Goal: Information Seeking & Learning: Learn about a topic

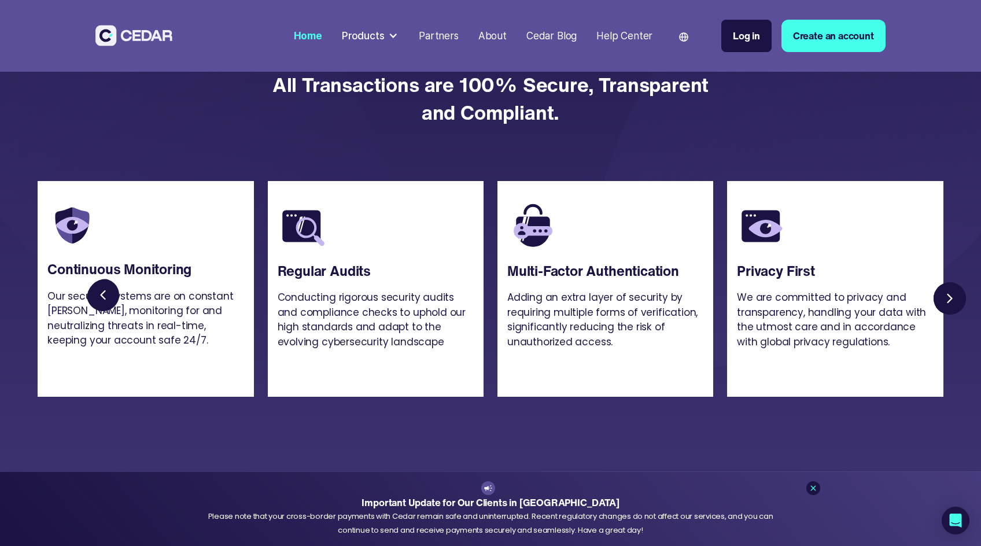
scroll to position [2770, 0]
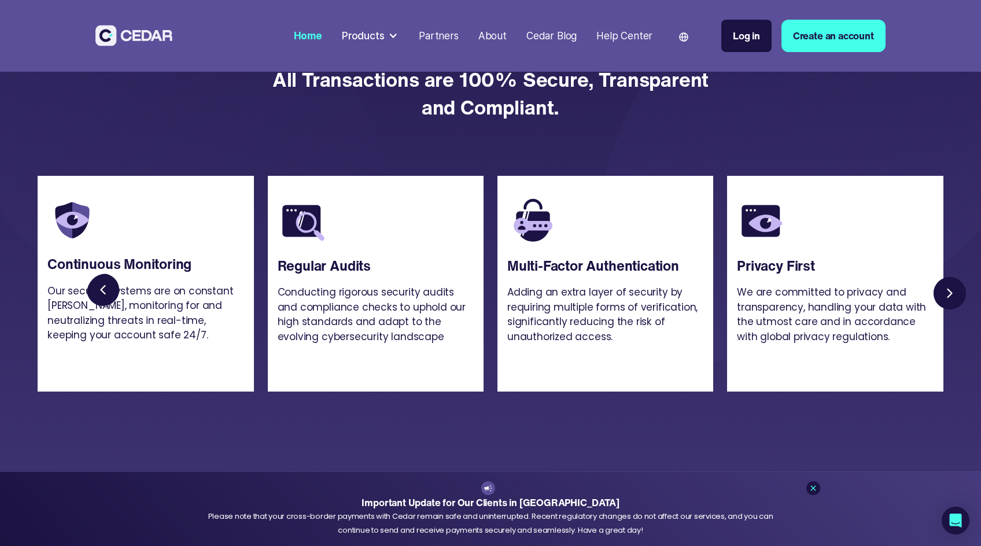
click at [947, 313] on link "Next slide" at bounding box center [949, 293] width 39 height 39
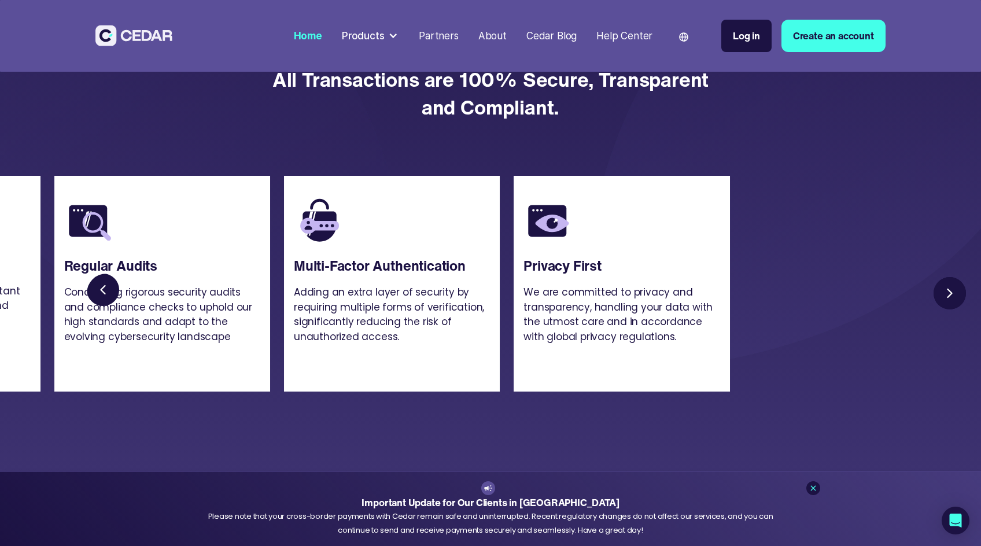
click at [947, 313] on link "Next slide" at bounding box center [949, 293] width 39 height 39
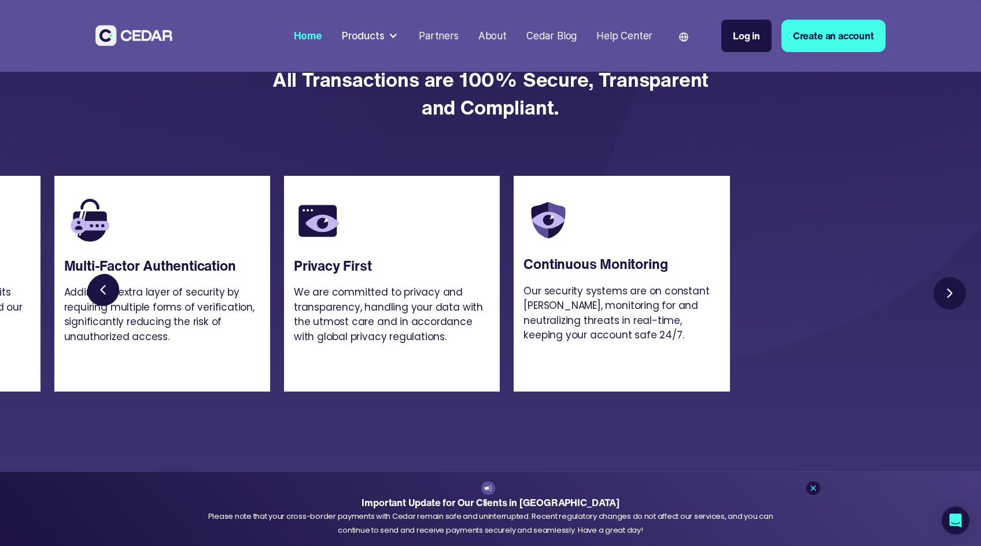
click at [947, 313] on link "Next slide" at bounding box center [949, 293] width 39 height 39
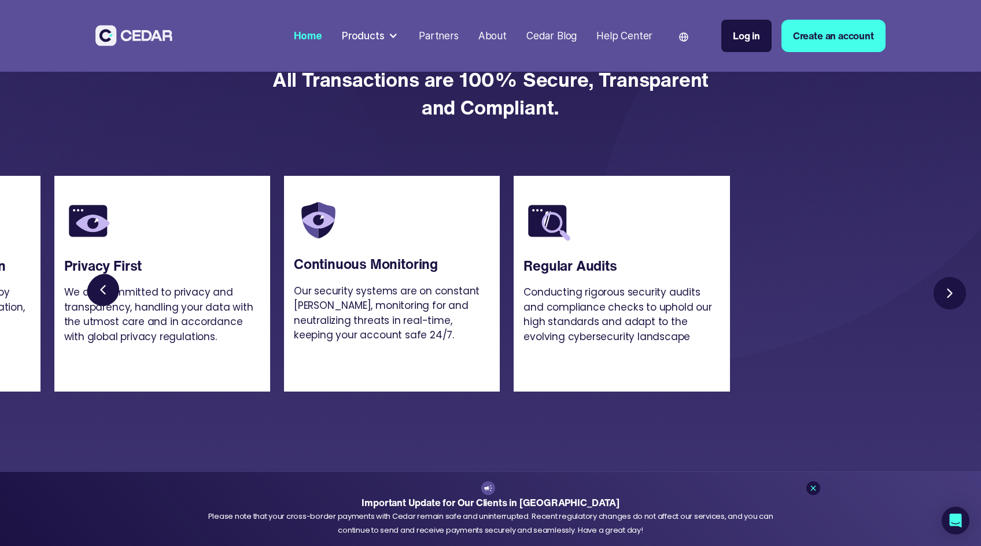
click at [947, 313] on link "Next slide" at bounding box center [949, 293] width 39 height 39
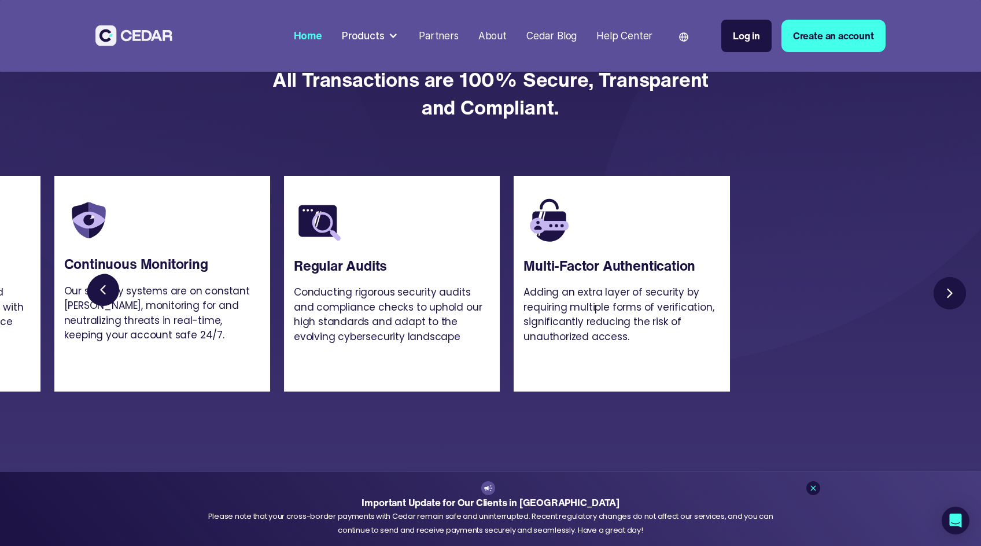
click at [947, 313] on link "Next slide" at bounding box center [949, 293] width 39 height 39
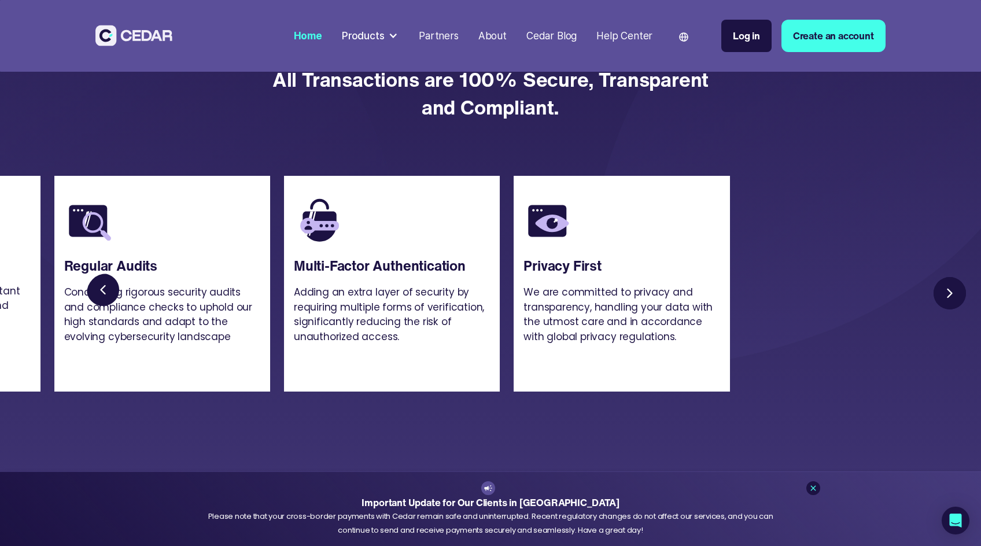
click at [947, 313] on link "Next slide" at bounding box center [949, 293] width 39 height 39
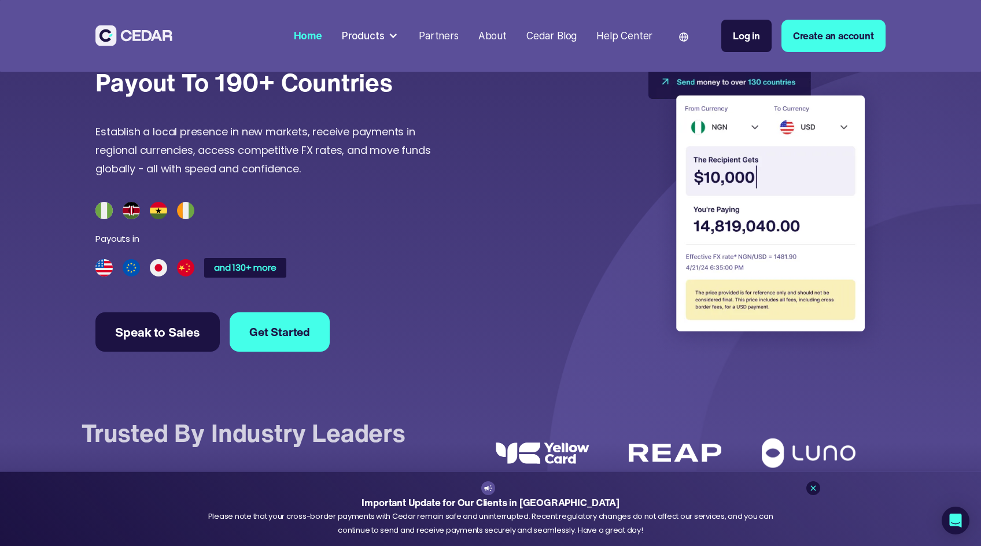
scroll to position [3202, 0]
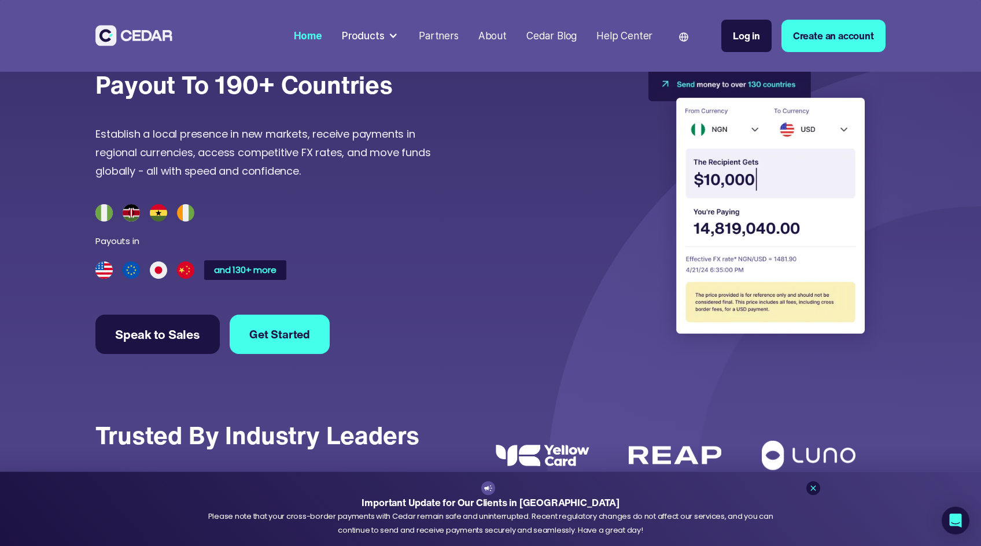
click at [183, 221] on img at bounding box center [144, 212] width 99 height 17
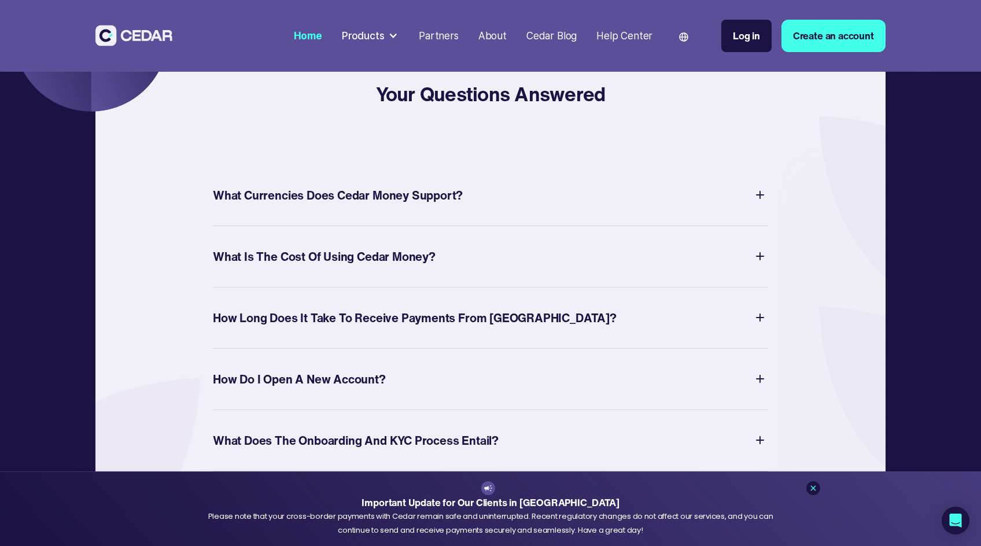
scroll to position [4267, 0]
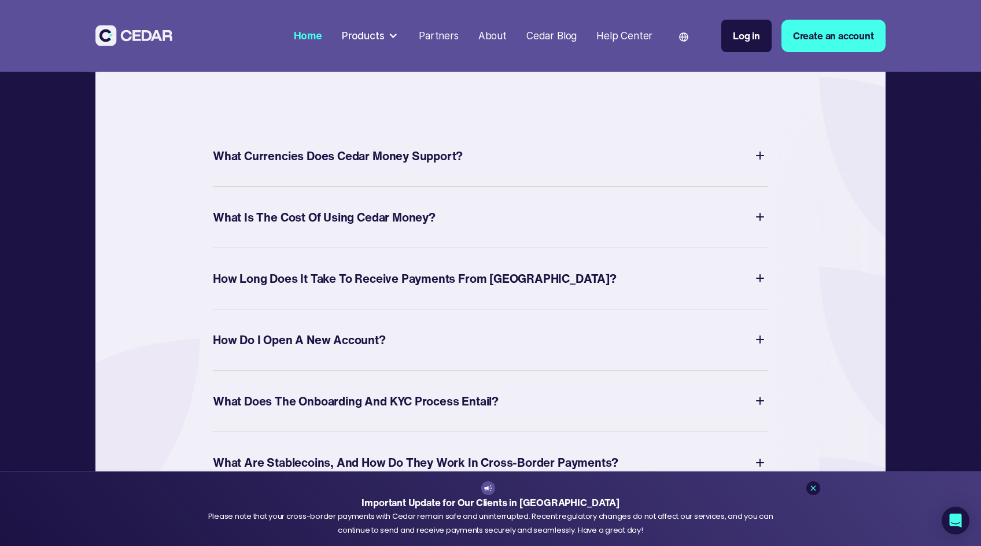
click at [385, 167] on div "What Currencies Does Cedar Money Support?" at bounding box center [338, 155] width 250 height 21
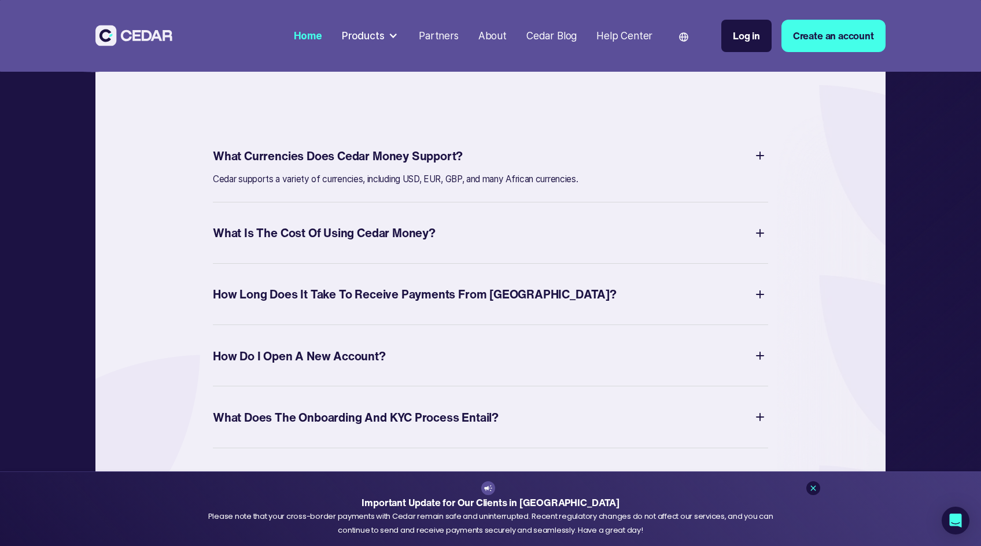
click at [385, 167] on div "What Currencies Does Cedar Money Support?" at bounding box center [338, 155] width 250 height 21
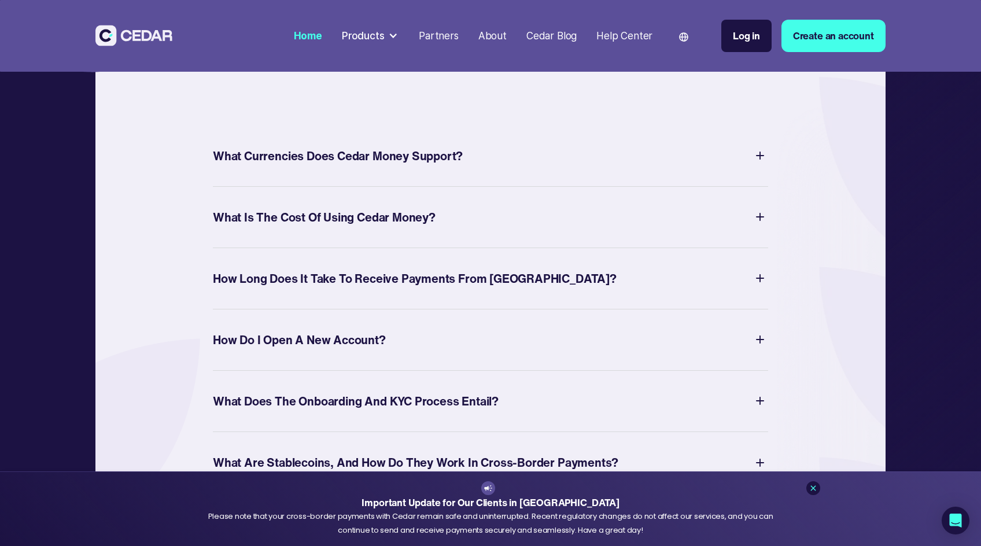
click at [390, 228] on div "What Is The Cost of Using Cedar Money?" at bounding box center [324, 216] width 223 height 21
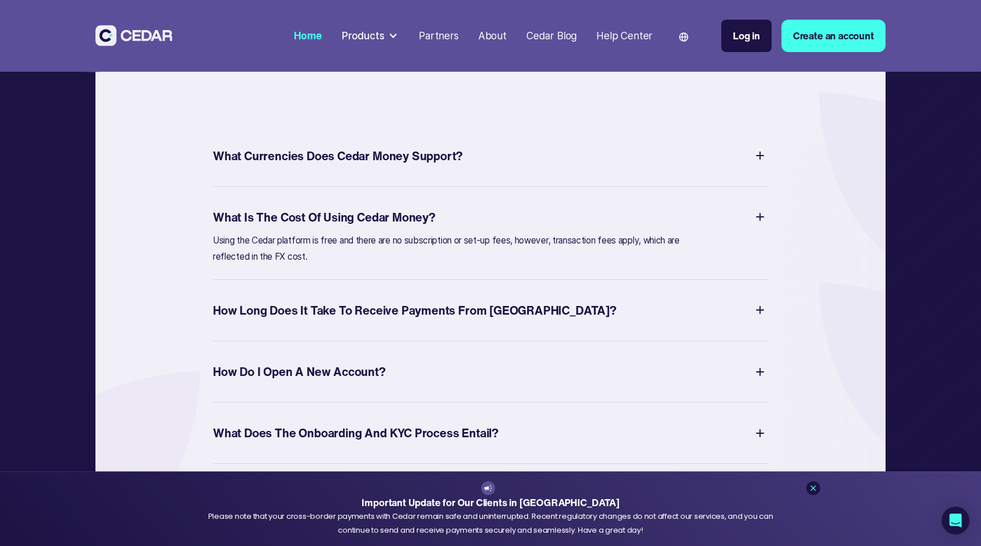
click at [390, 228] on div "What Is The Cost of Using Cedar Money?" at bounding box center [324, 216] width 223 height 21
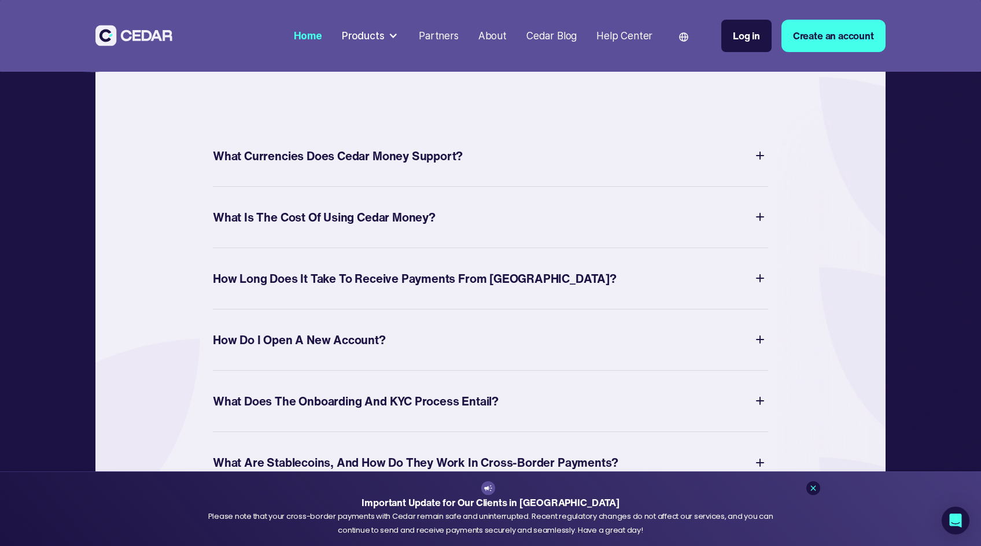
click at [418, 289] on div "How Long Does It Take to Receive Payments from Africa?" at bounding box center [415, 278] width 404 height 21
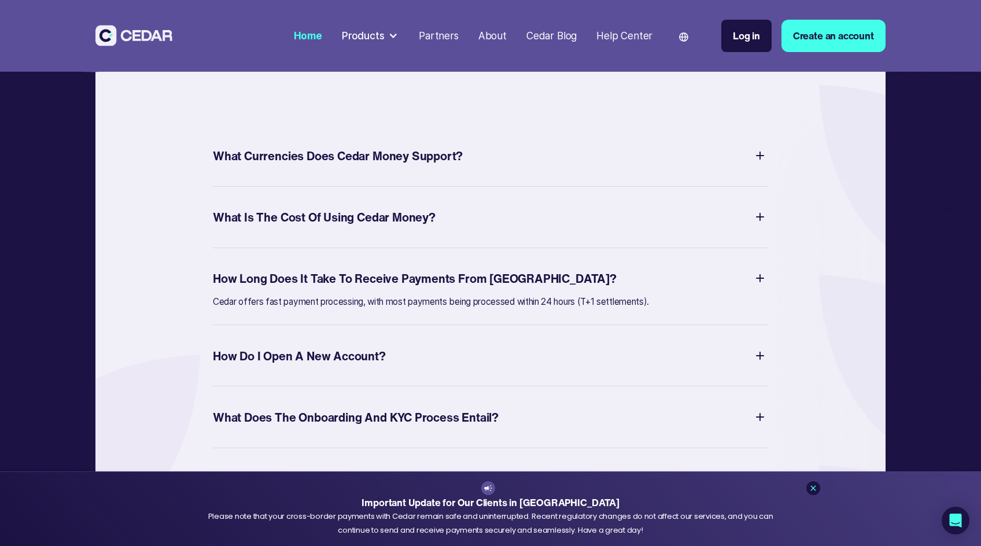
click at [418, 289] on div "How Long Does It Take to Receive Payments from Africa?" at bounding box center [415, 278] width 404 height 21
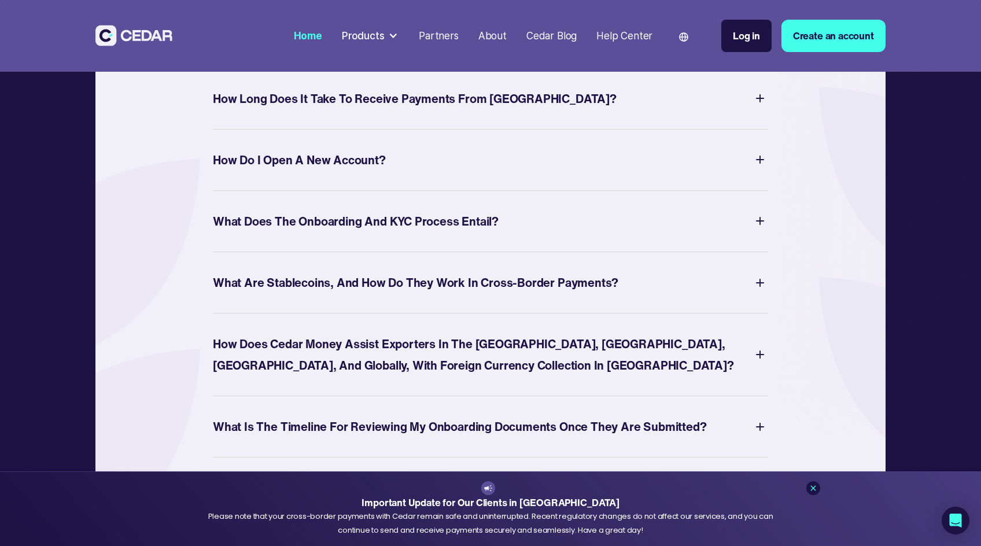
scroll to position [4459, 0]
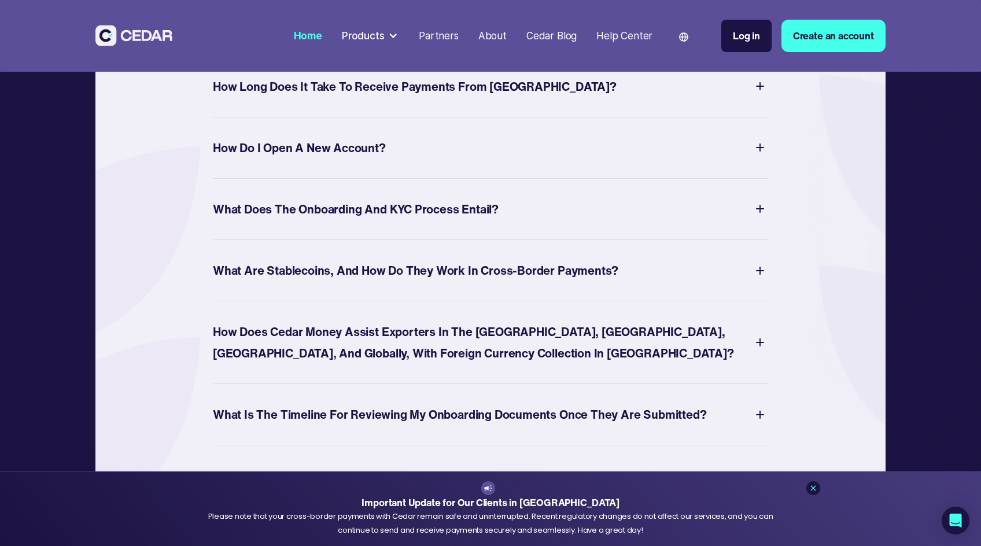
click at [368, 220] on div "What Does the Onboarding and KYC Process Entail?" at bounding box center [356, 208] width 286 height 21
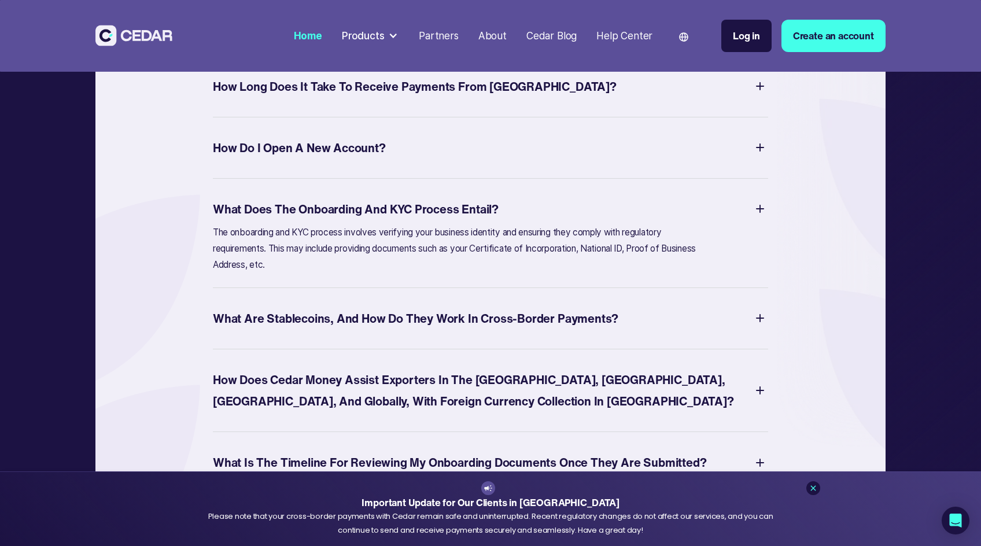
click at [368, 220] on div "What Does the Onboarding and KYC Process Entail?" at bounding box center [356, 208] width 286 height 21
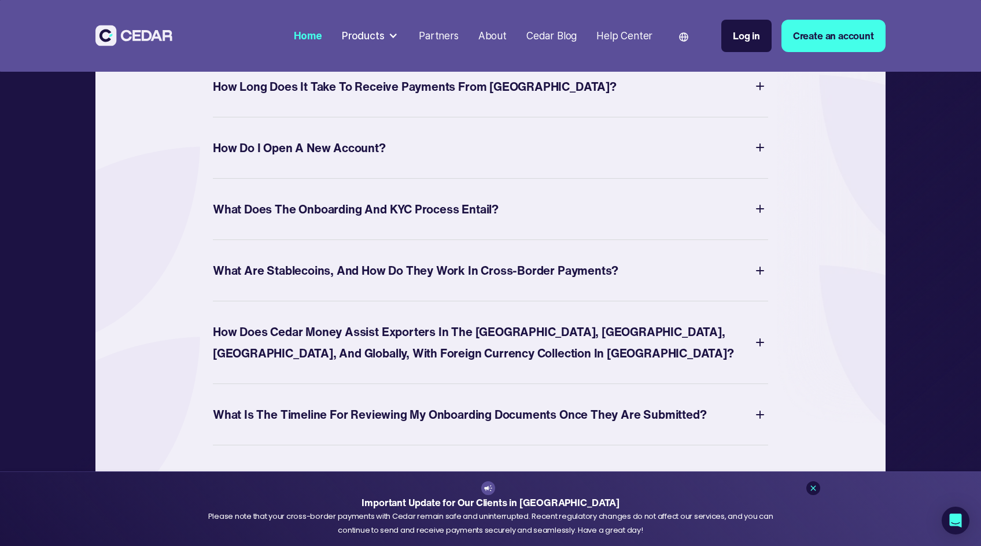
click at [416, 283] on div "What are Stablecoins, and how do they work in Cross-border Payments?" at bounding box center [490, 270] width 555 height 26
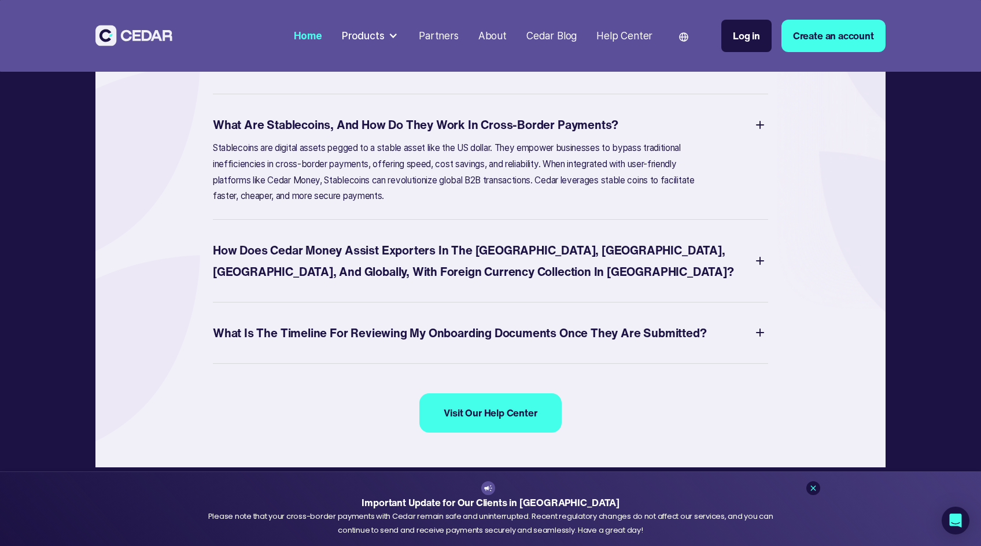
scroll to position [4631, 0]
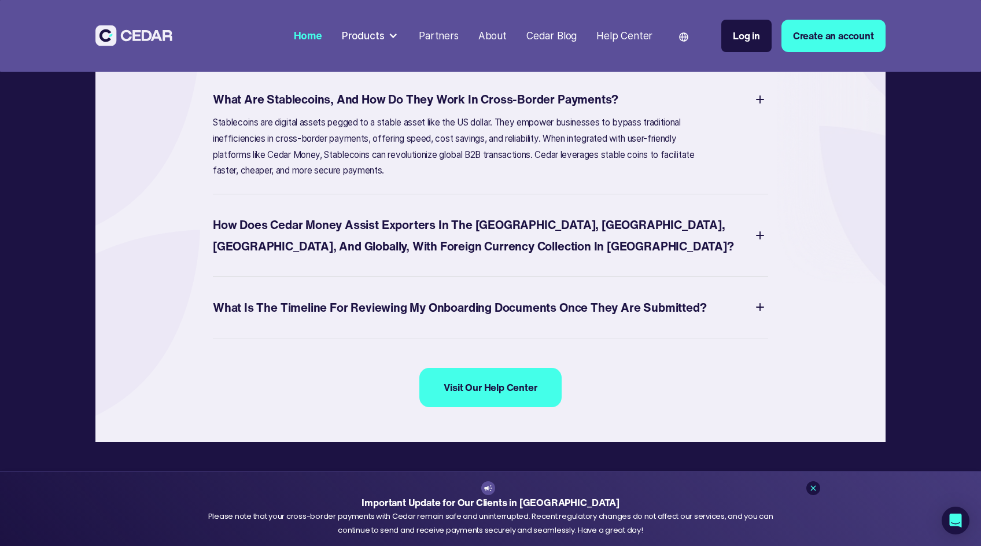
click at [398, 257] on div "How does Cedar Money assist Exporters in the US, UK, China, and Globally, with …" at bounding box center [482, 235] width 539 height 43
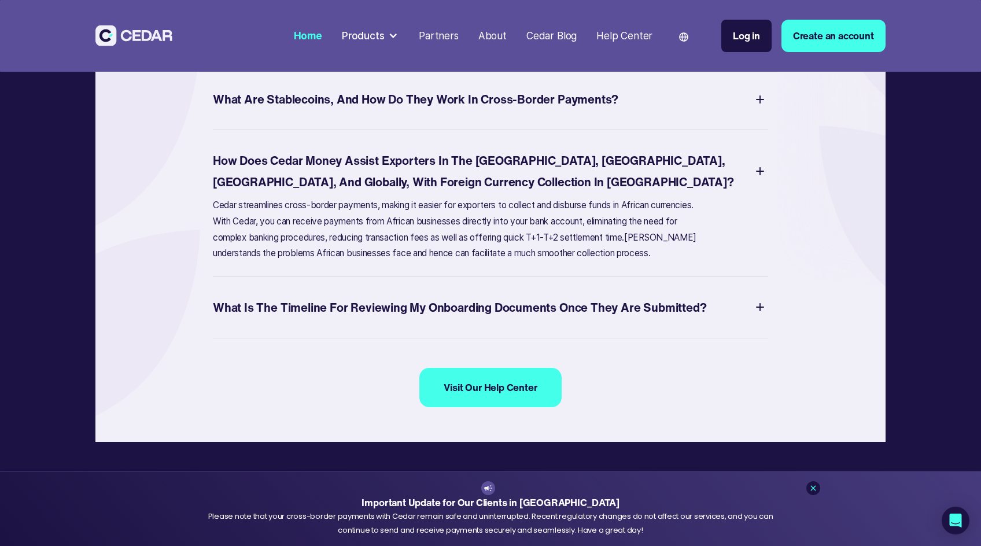
click at [379, 318] on div "What Is The Timeline for Reviewing My Onboarding Documents Once They are Submit…" at bounding box center [459, 307] width 493 height 21
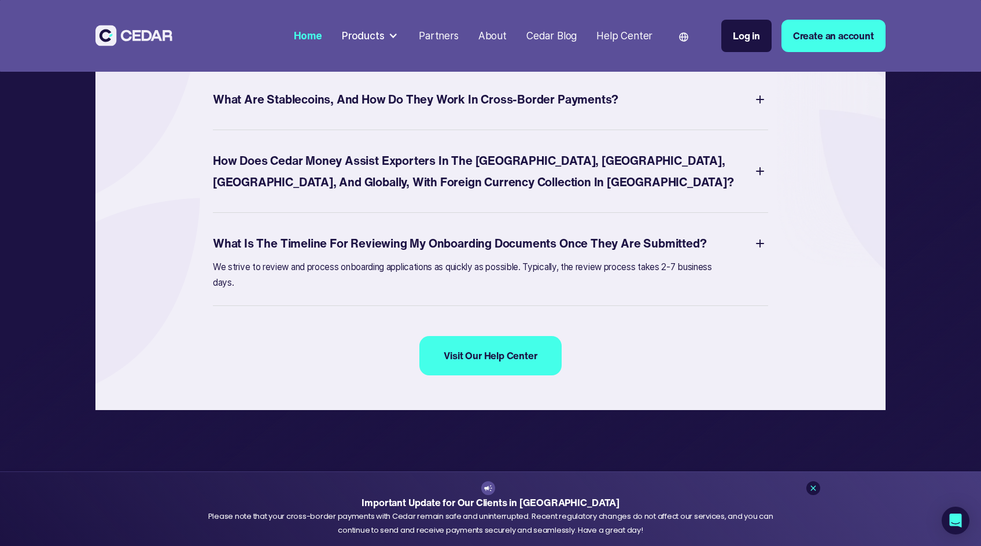
click at [385, 35] on div "Products" at bounding box center [363, 35] width 43 height 15
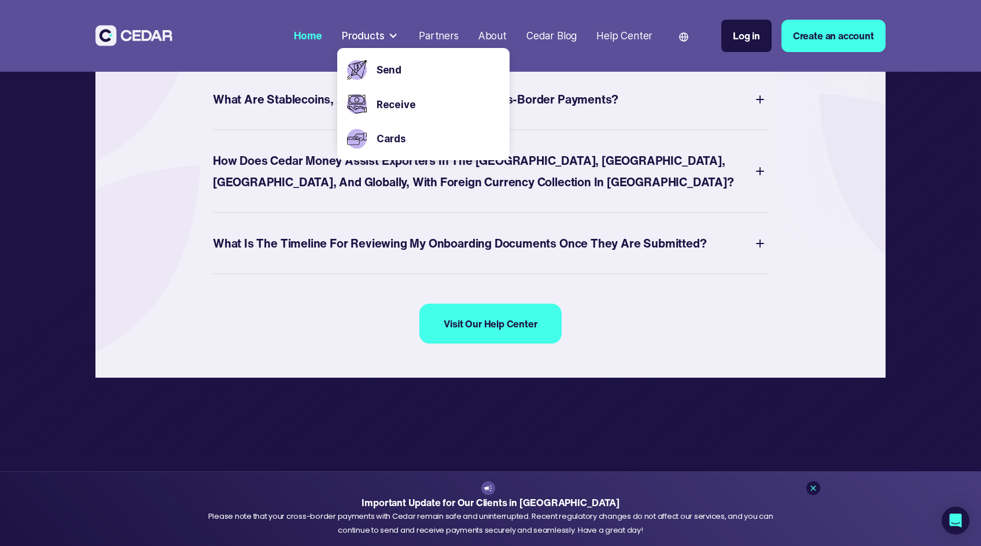
click at [615, 68] on div "Home Products Send Receive Cards Partners About Cedar Blog Help Center Language…" at bounding box center [490, 36] width 981 height 72
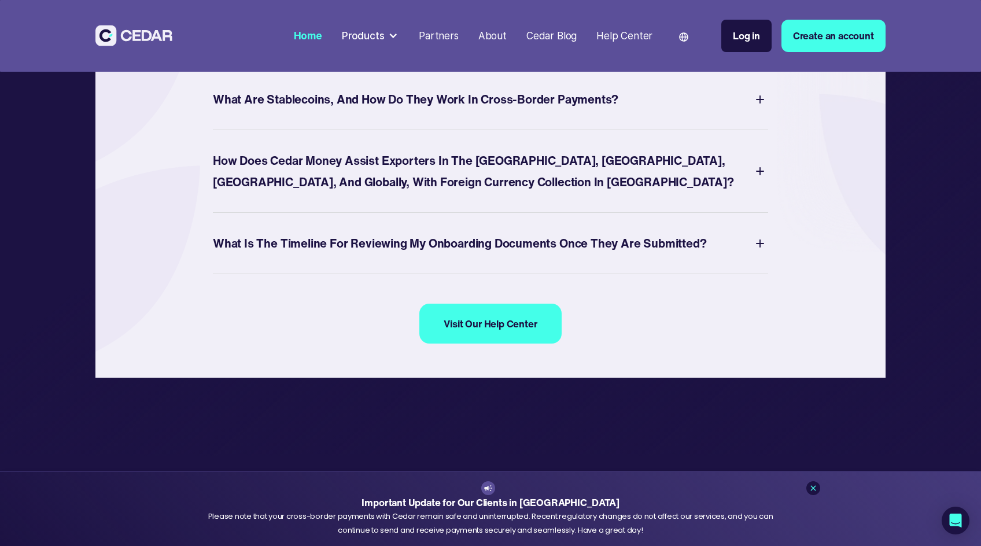
click at [562, 39] on div "Cedar Blog" at bounding box center [551, 35] width 50 height 15
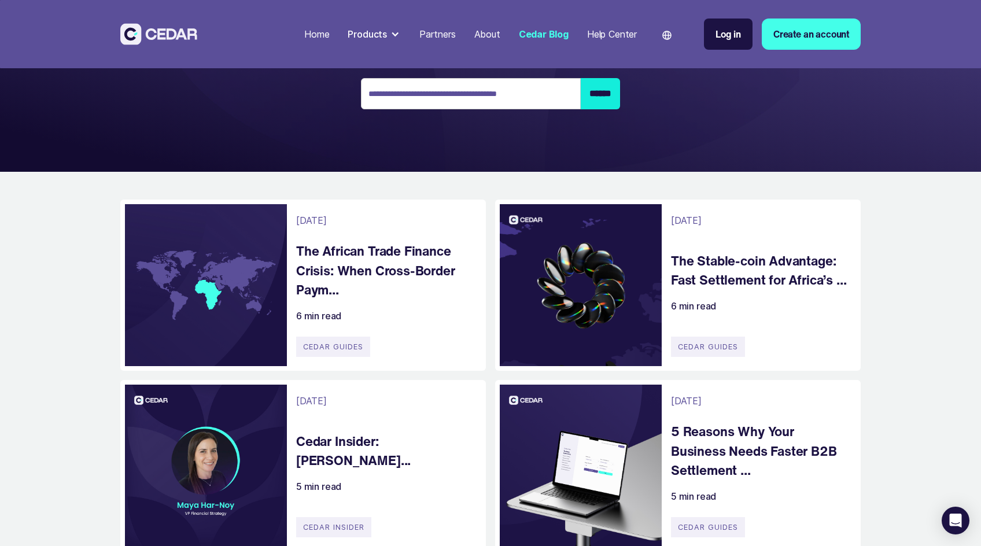
scroll to position [153, 0]
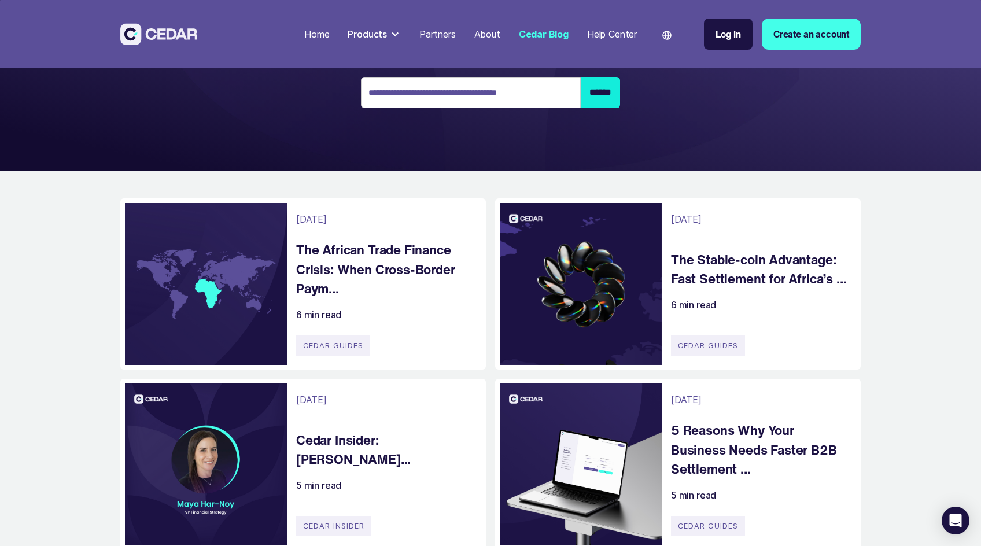
click at [345, 434] on h4 "Cedar Insider: Maya Har Noy..." at bounding box center [385, 449] width 178 height 39
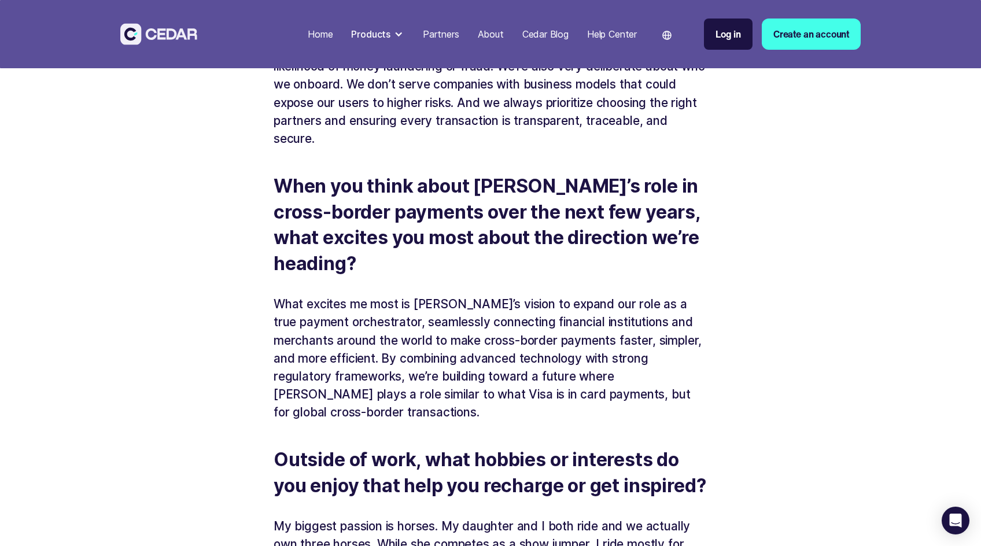
scroll to position [2221, 0]
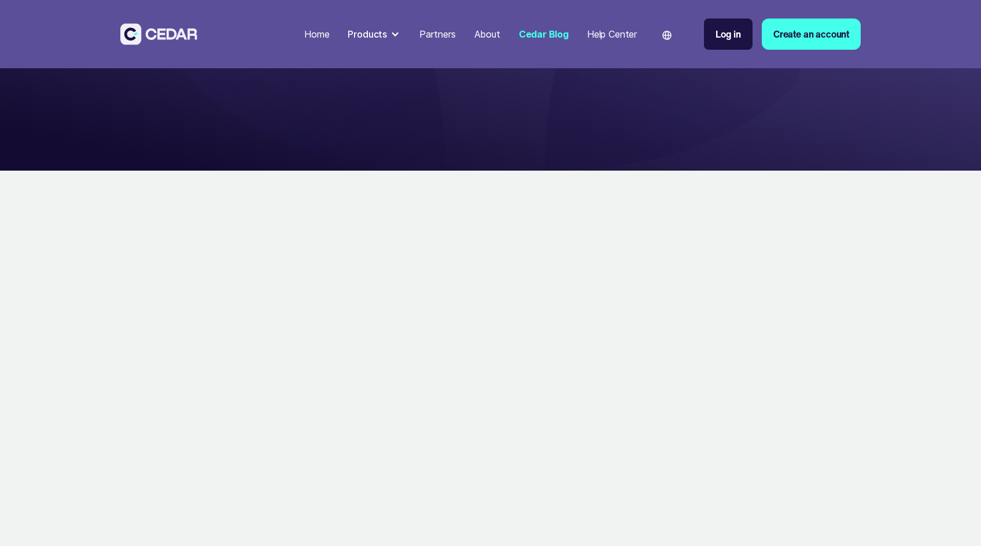
scroll to position [153, 0]
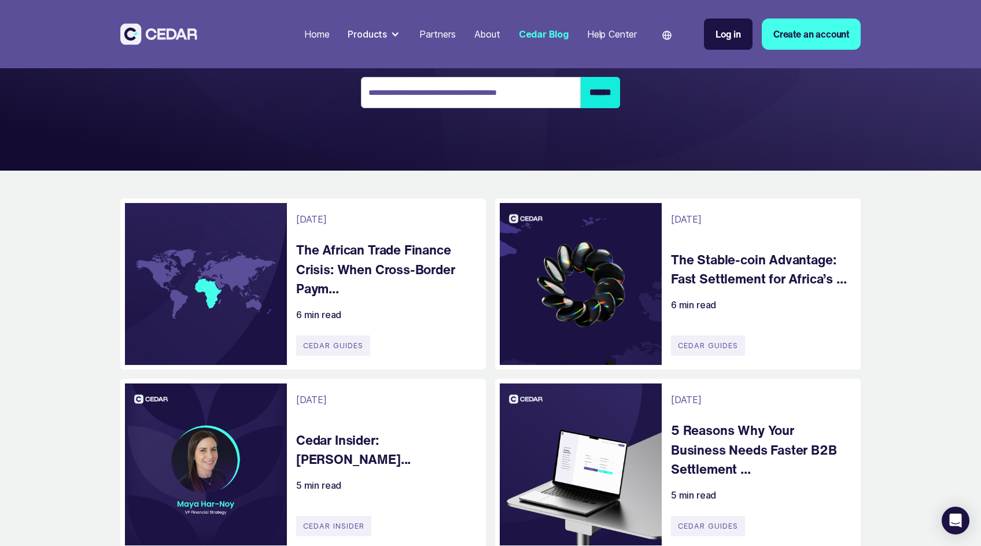
click at [680, 280] on h4 "The Stable-coin Advantage: Fast Settlement for Africa’s ..." at bounding box center [760, 269] width 178 height 39
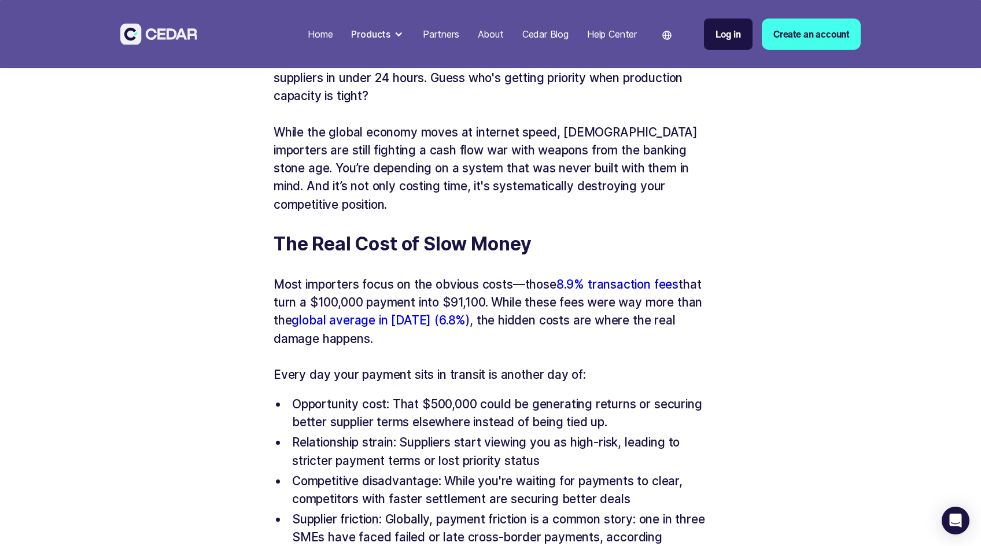
scroll to position [741, 0]
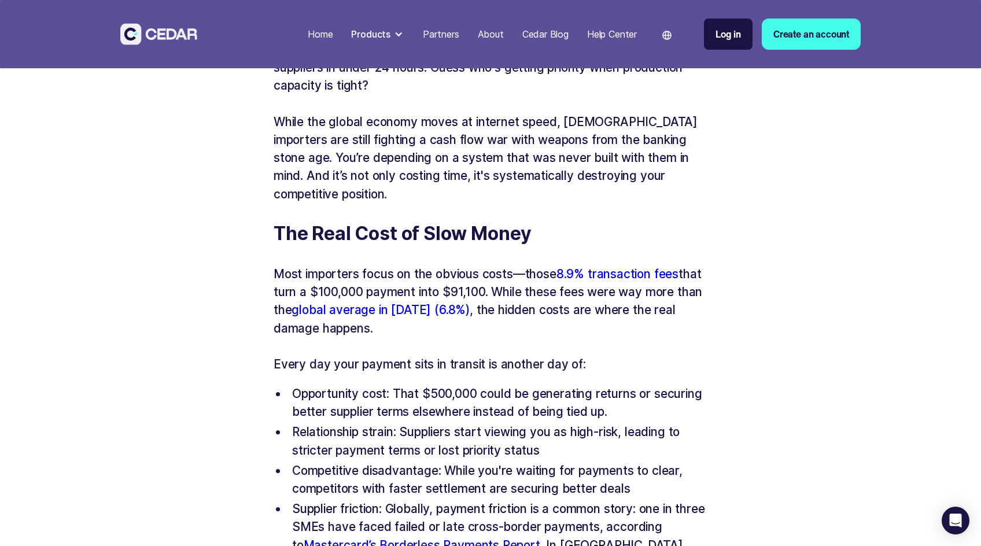
click at [370, 265] on p "Most importers focus on the obvious costs—those 8.9% transaction fees that turn…" at bounding box center [491, 301] width 434 height 72
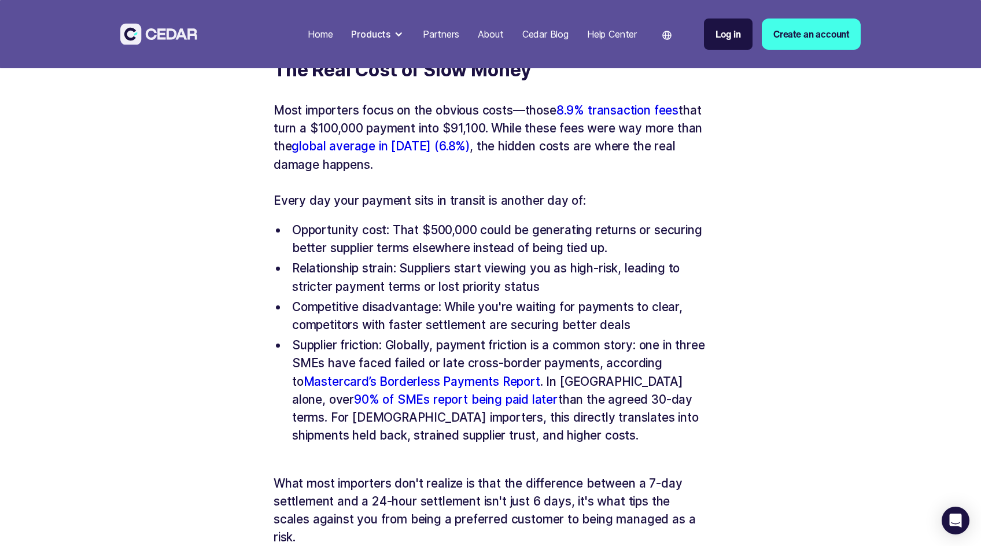
scroll to position [906, 0]
